Goal: Answer question/provide support

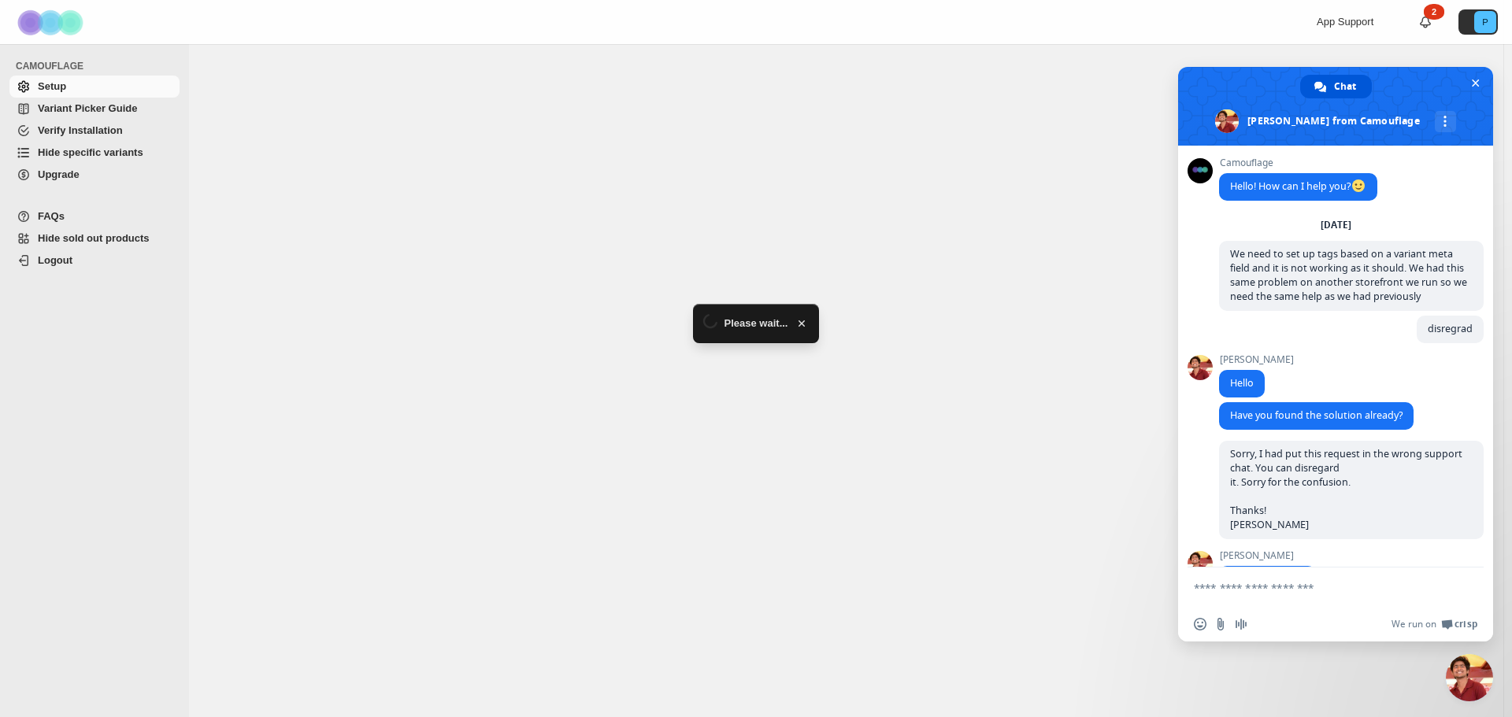
select select "******"
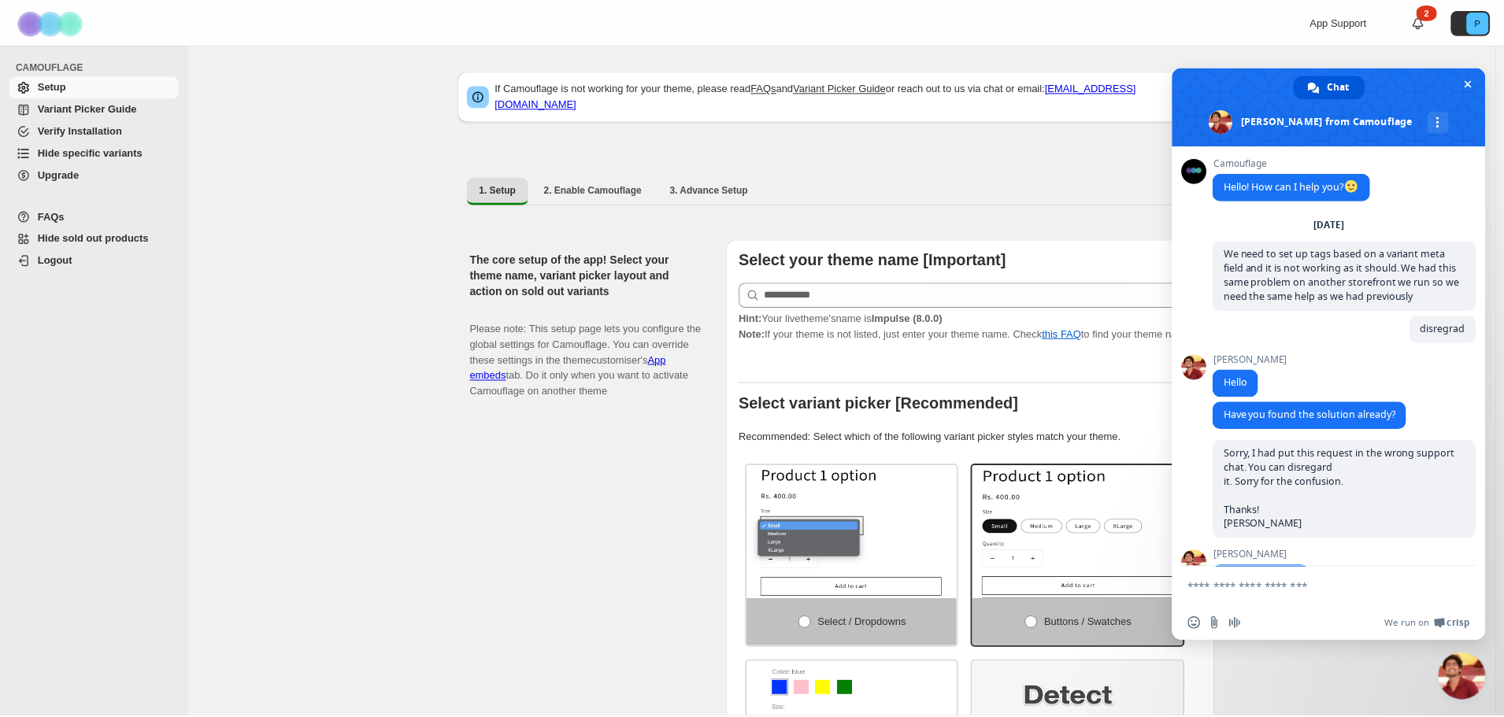
scroll to position [1580, 0]
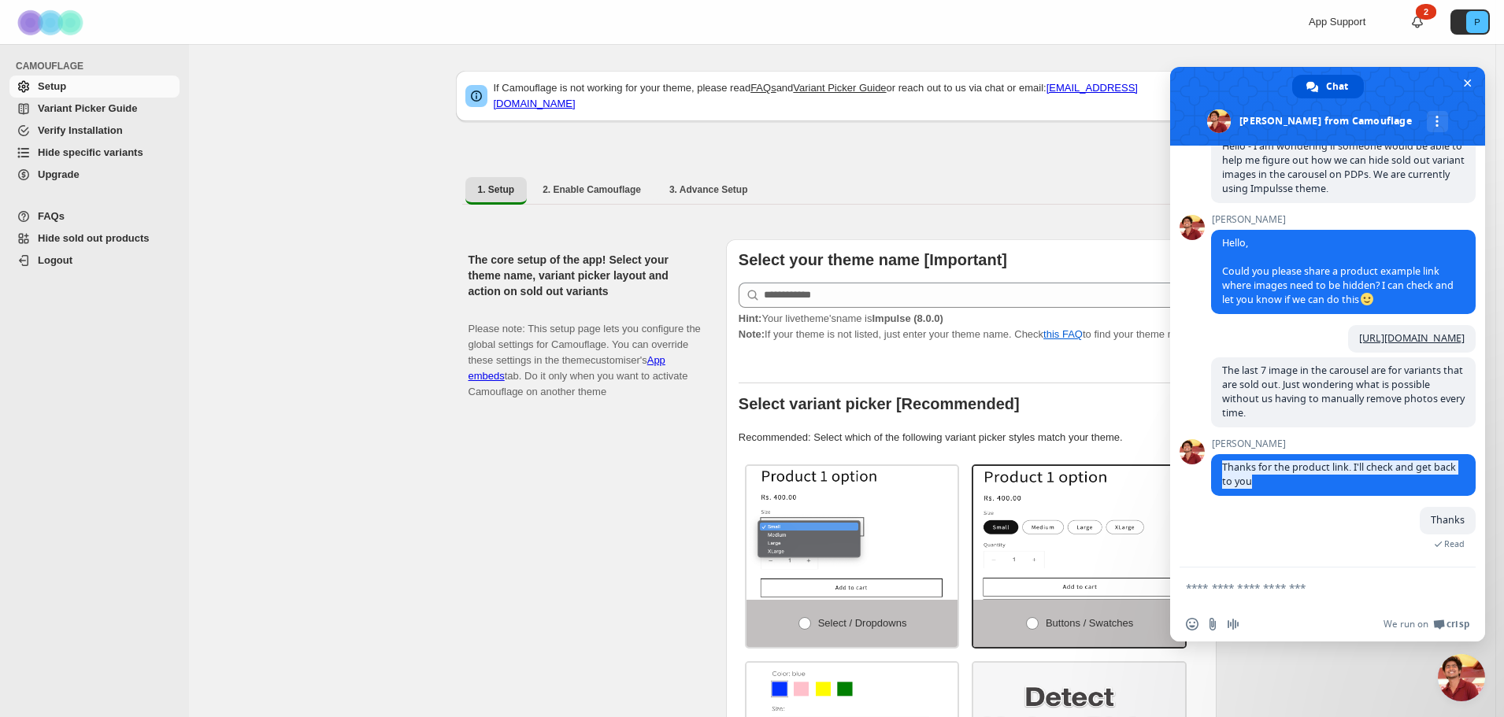
drag, startPoint x: 1282, startPoint y: 485, endPoint x: 1192, endPoint y: 472, distance: 90.8
click at [1192, 472] on div "Camouflage Hello! How can I help you? [DATE] We need to set up tags based on a …" at bounding box center [1327, 357] width 315 height 422
click at [1295, 485] on span "Thanks for the product link. I'll check and get back to you" at bounding box center [1343, 475] width 265 height 42
drag, startPoint x: 1291, startPoint y: 485, endPoint x: 1216, endPoint y: 469, distance: 76.6
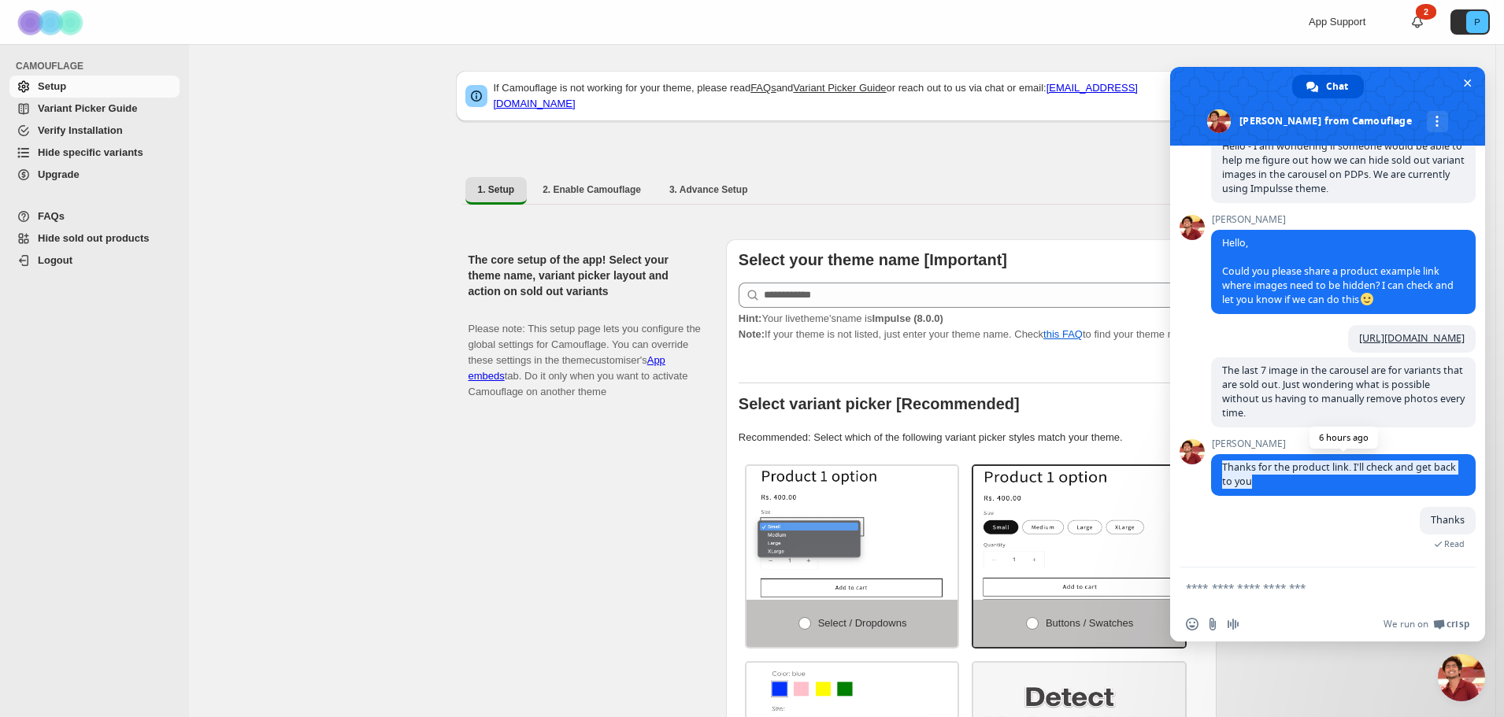
click at [1216, 469] on span "Thanks for the product link. I'll check and get back to you" at bounding box center [1343, 475] width 265 height 42
copy span "Thanks for the product link. I'll check and get back to you"
drag, startPoint x: 375, startPoint y: 389, endPoint x: 416, endPoint y: 249, distance: 146.0
